Goal: Task Accomplishment & Management: Use online tool/utility

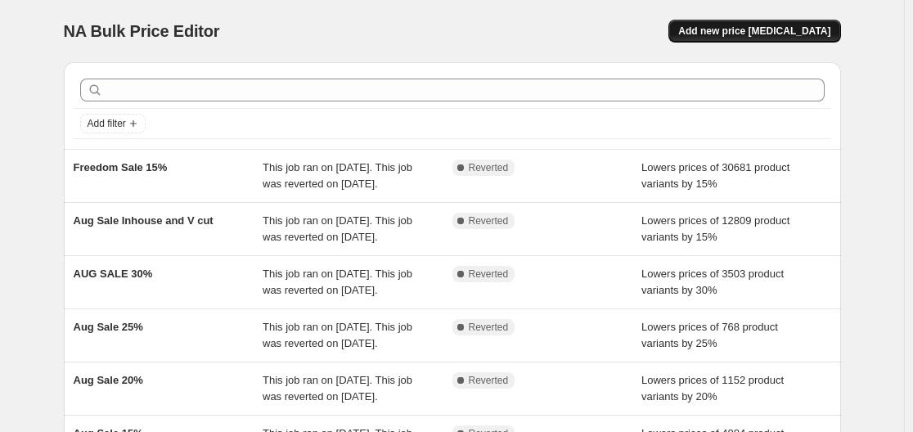
click at [783, 26] on span "Add new price [MEDICAL_DATA]" at bounding box center [754, 31] width 152 height 13
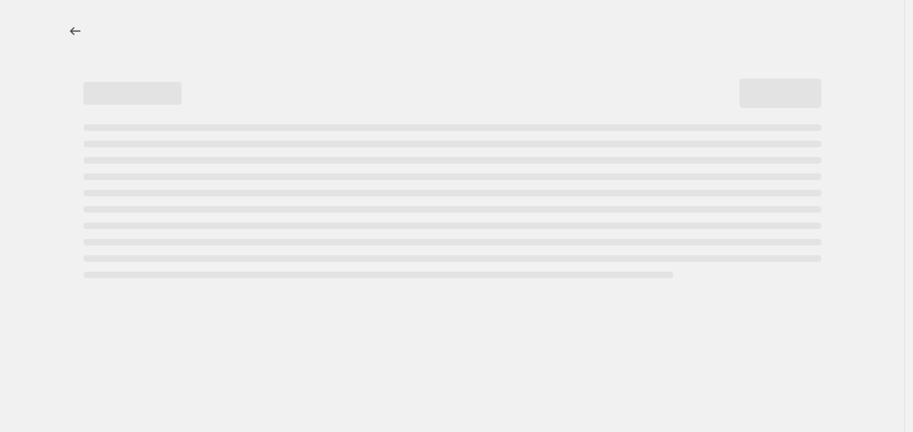
select select "percentage"
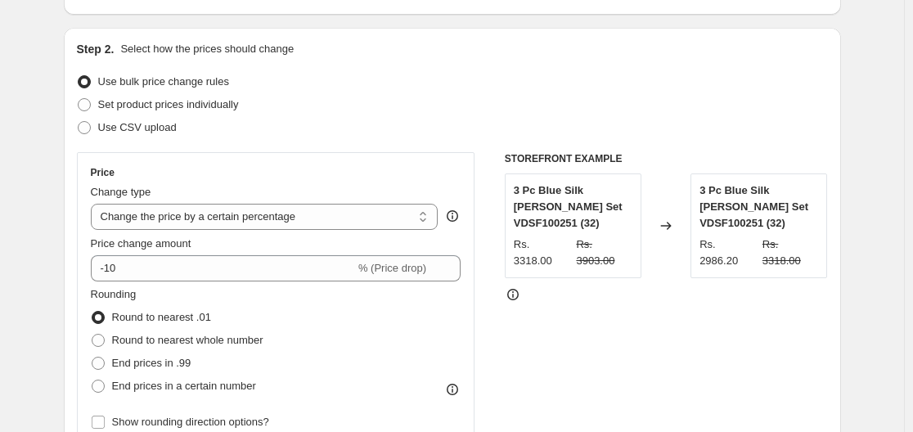
scroll to position [164, 0]
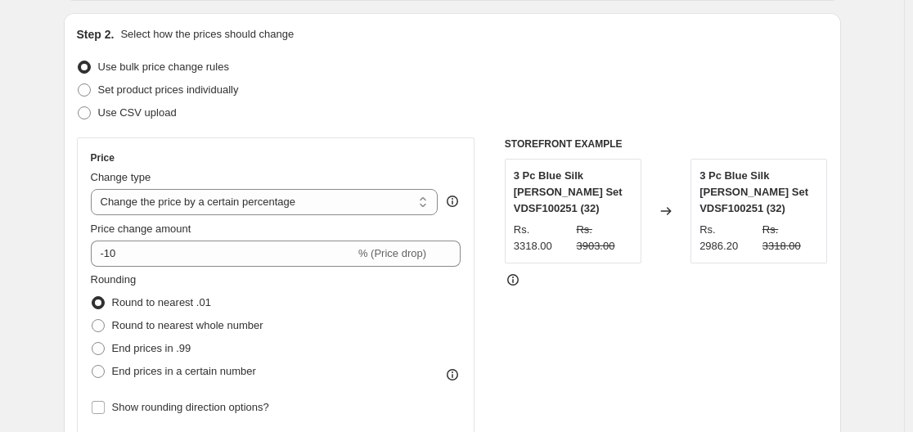
click at [132, 124] on div "Step 2. Select how the prices should change Use bulk price change rules Set pro…" at bounding box center [452, 300] width 751 height 548
click at [132, 120] on span "Use CSV upload" at bounding box center [137, 113] width 78 height 16
click at [78, 107] on input "Use CSV upload" at bounding box center [78, 106] width 1 height 1
radio input "true"
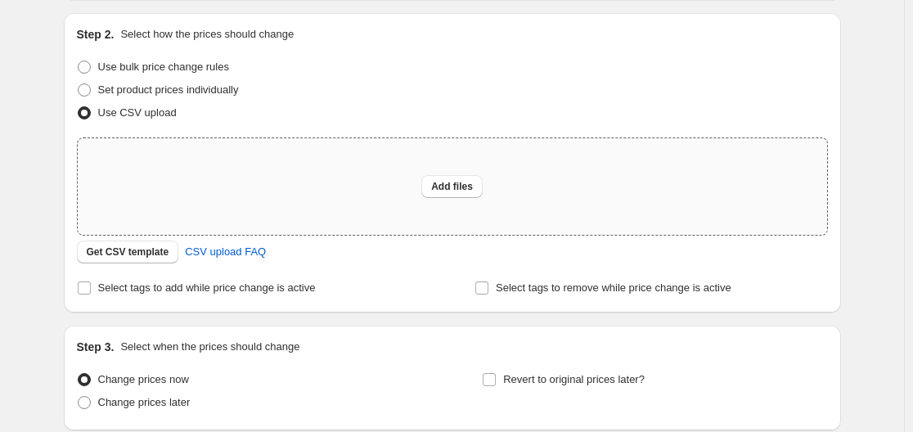
click at [369, 192] on div "Add files" at bounding box center [452, 186] width 749 height 96
type input "C:\fakepath\pricing update.csv"
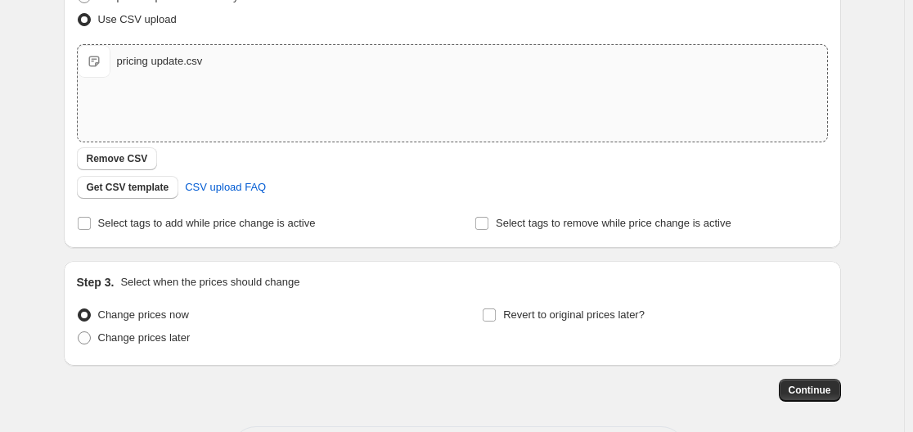
scroll to position [326, 0]
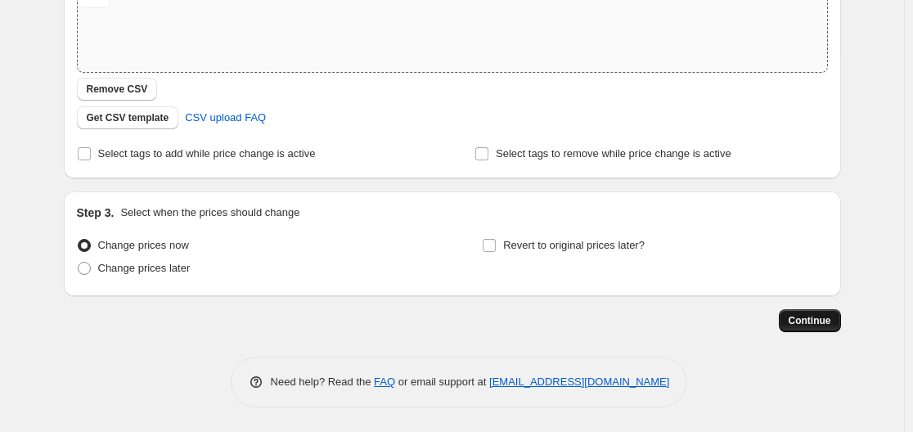
click at [800, 323] on span "Continue" at bounding box center [809, 320] width 43 height 13
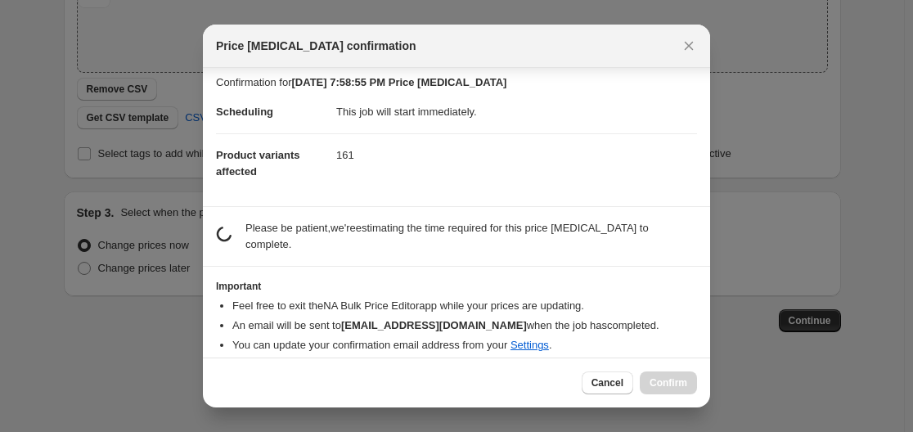
scroll to position [2, 0]
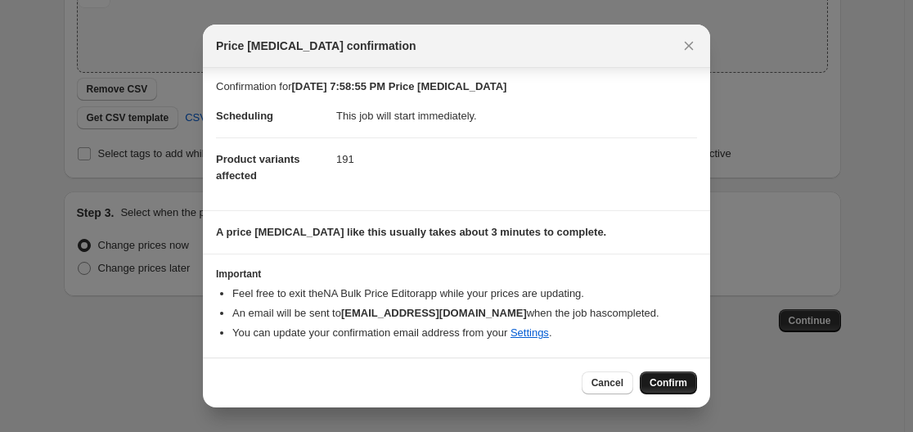
click at [677, 387] on span "Confirm" at bounding box center [668, 382] width 38 height 13
